Goal: Find contact information: Find contact information

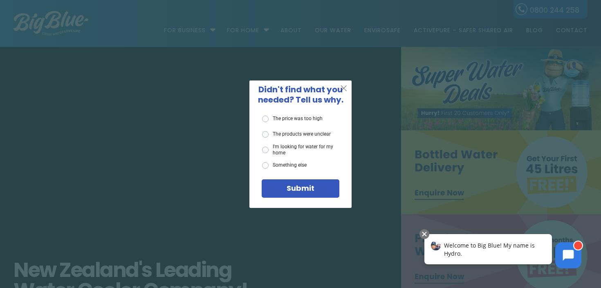
click at [343, 87] on span "X" at bounding box center [343, 88] width 7 height 10
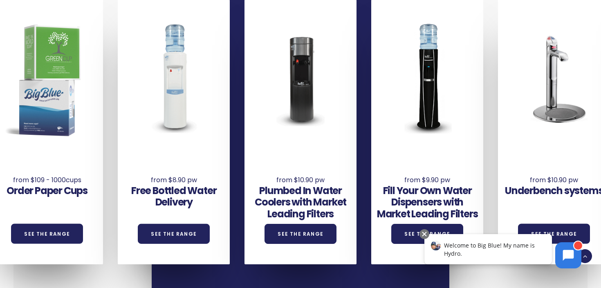
scroll to position [547, 0]
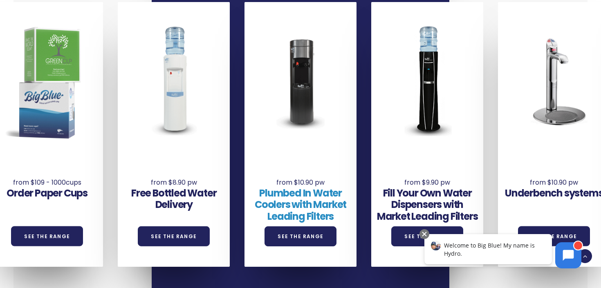
click at [324, 205] on link "Plumbed In Water Coolers with Market Leading Filters" at bounding box center [301, 204] width 92 height 37
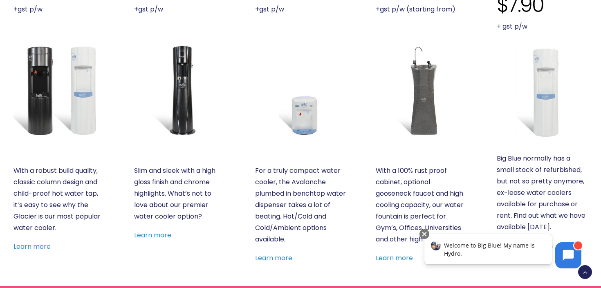
scroll to position [316, 0]
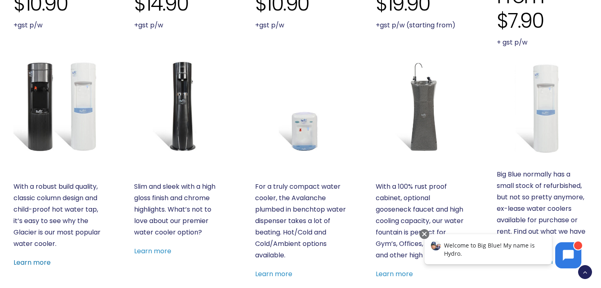
click at [38, 262] on link "Learn more" at bounding box center [31, 262] width 37 height 9
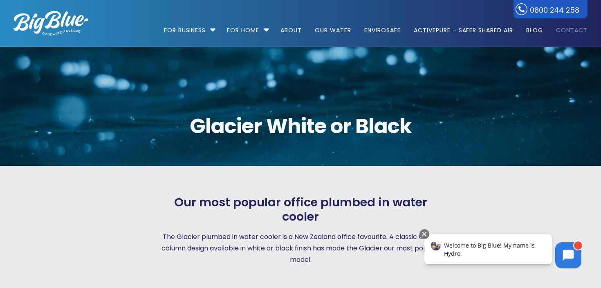
click at [568, 30] on link "Contact" at bounding box center [568, 26] width 37 height 53
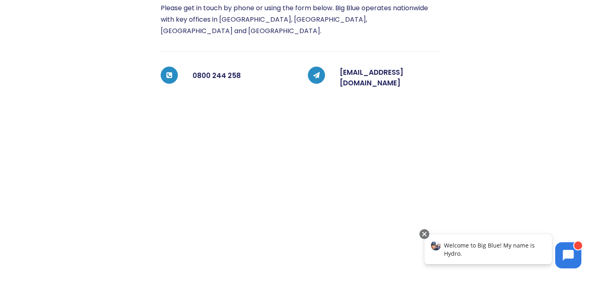
scroll to position [157, 0]
